Goal: Obtain resource: Obtain resource

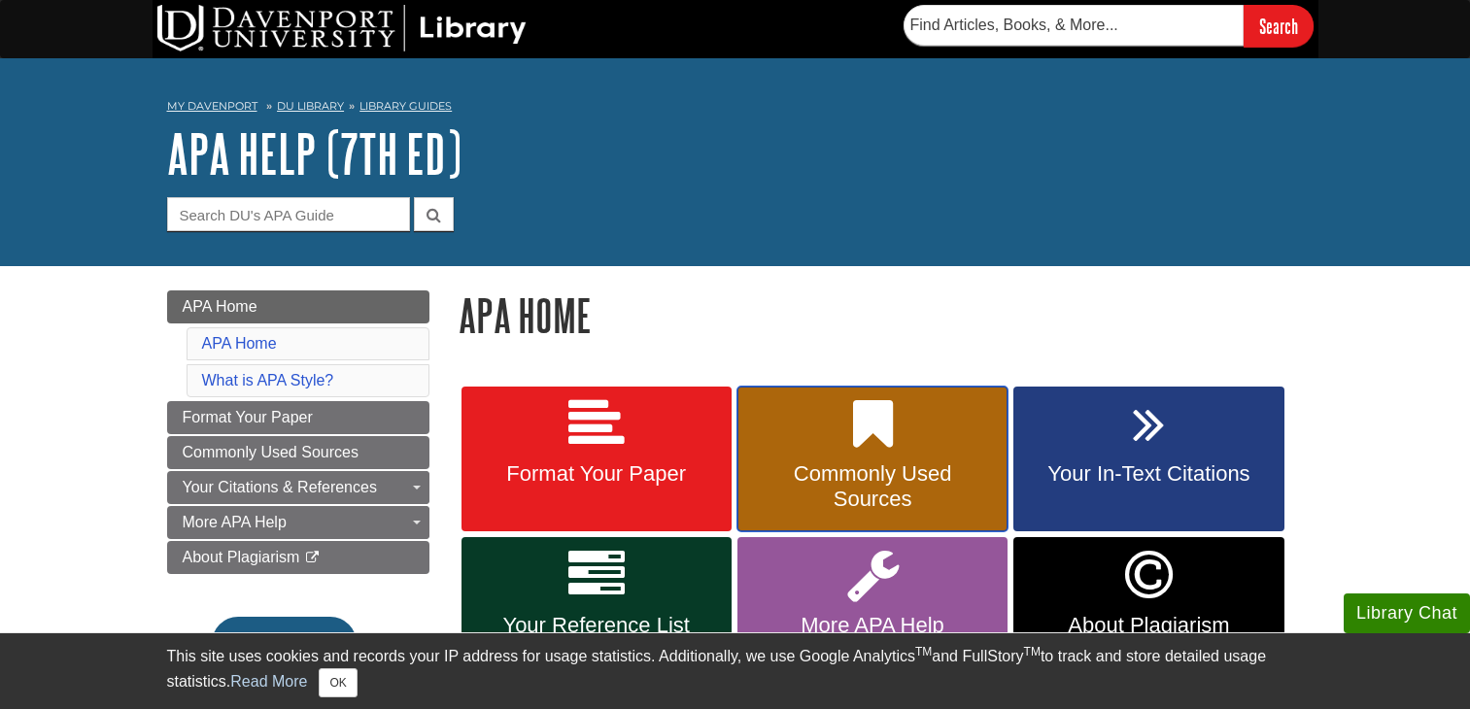
click at [775, 501] on span "Commonly Used Sources" at bounding box center [872, 487] width 241 height 51
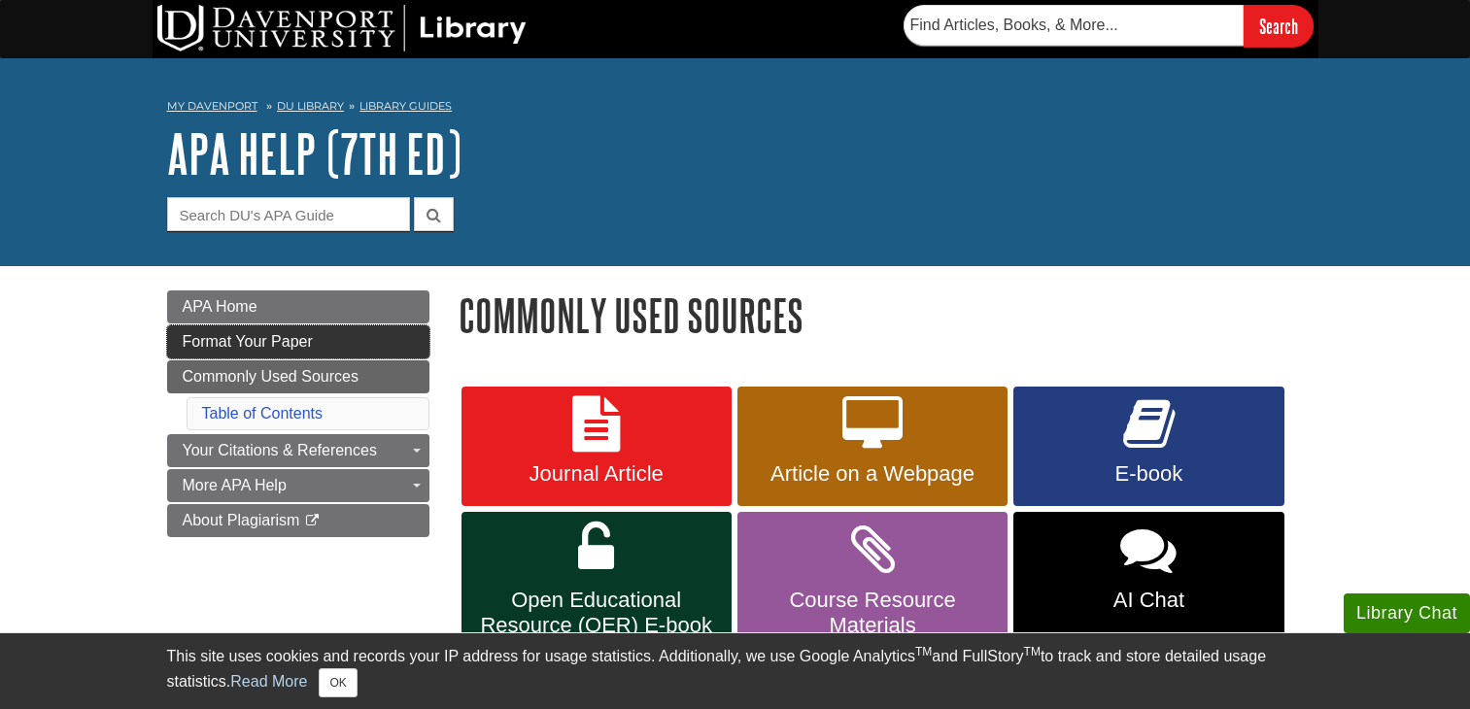
click at [273, 337] on span "Format Your Paper" at bounding box center [248, 341] width 130 height 17
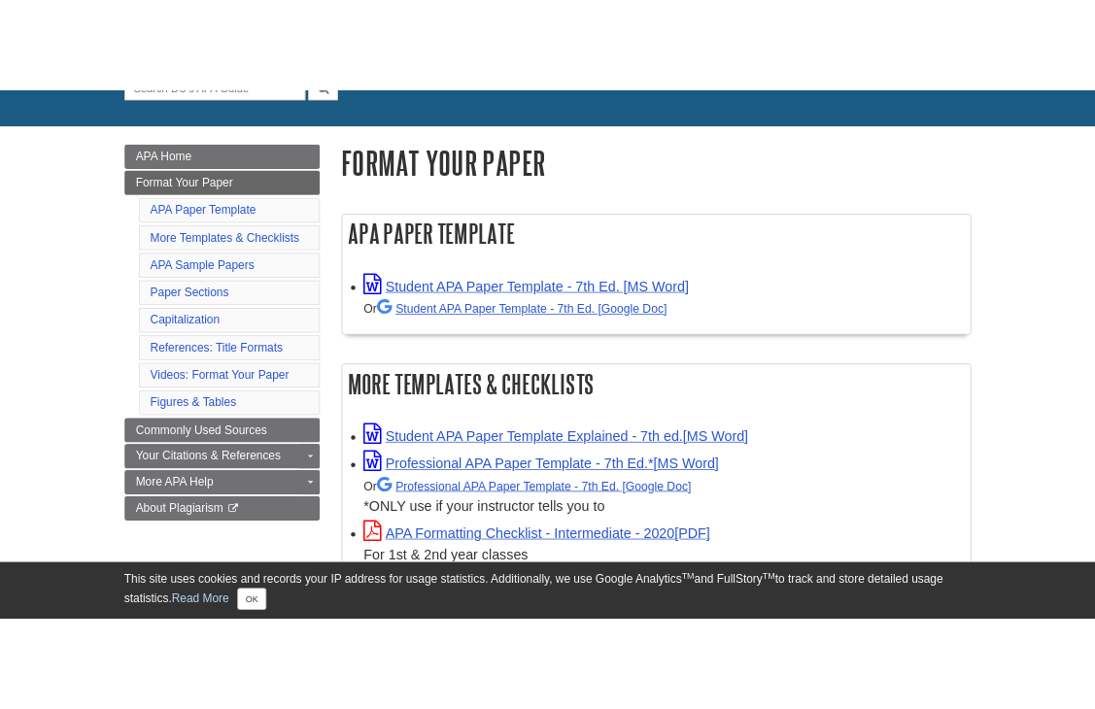
scroll to position [292, 0]
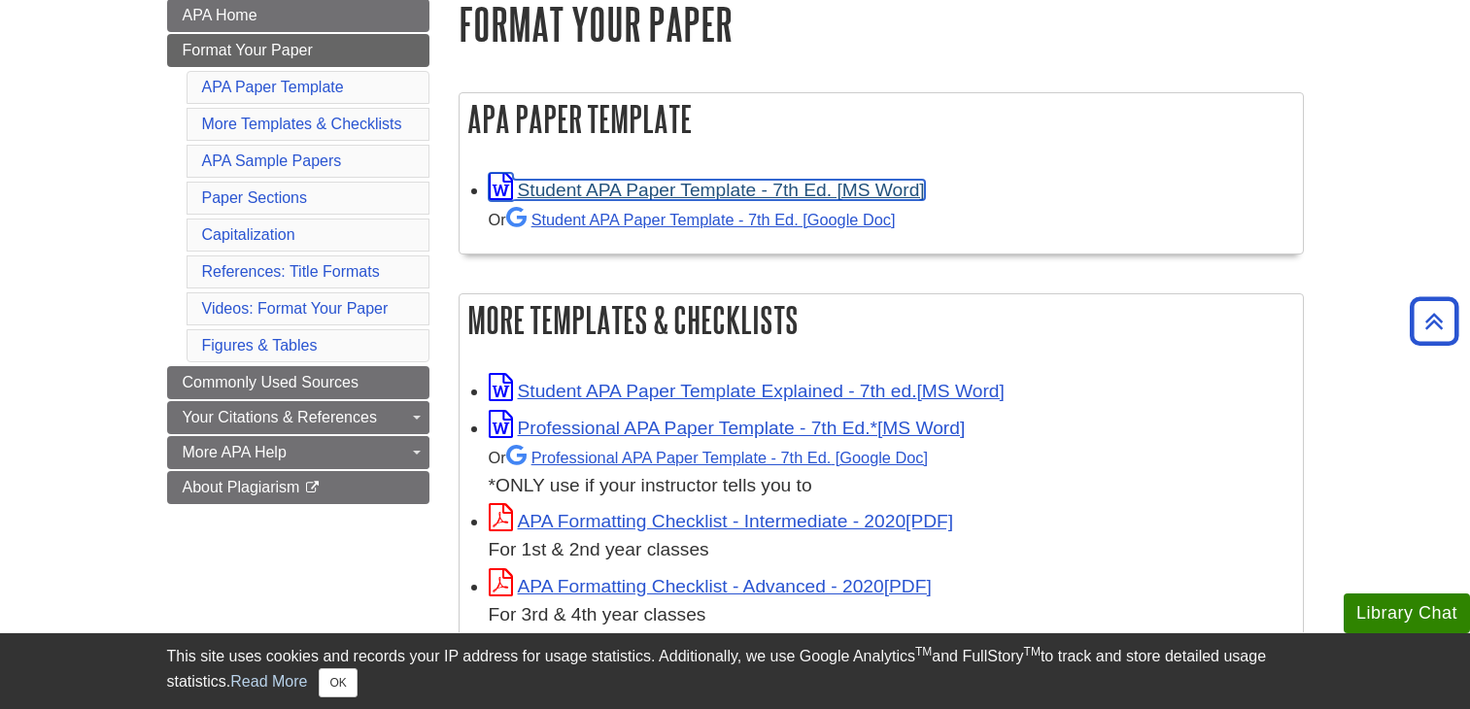
click at [737, 196] on link "Student APA Paper Template - 7th Ed. [MS Word]" at bounding box center [707, 190] width 436 height 20
